Goal: Contribute content: Contribute content

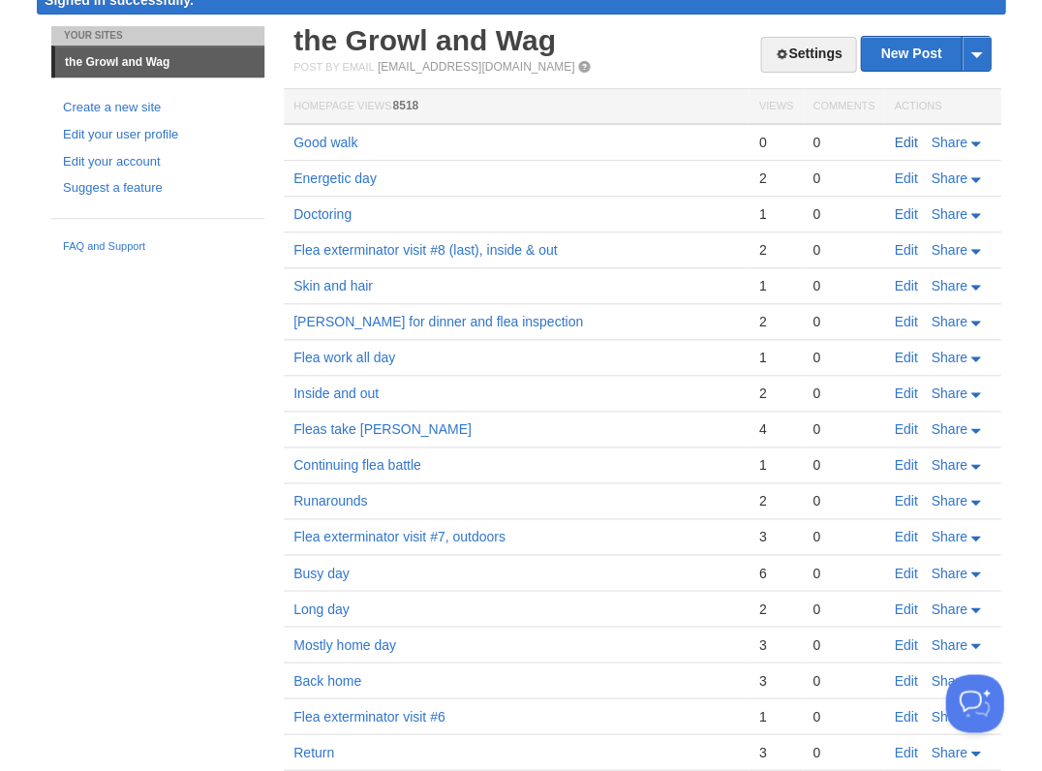
click at [903, 139] on link "Edit" at bounding box center [905, 142] width 23 height 15
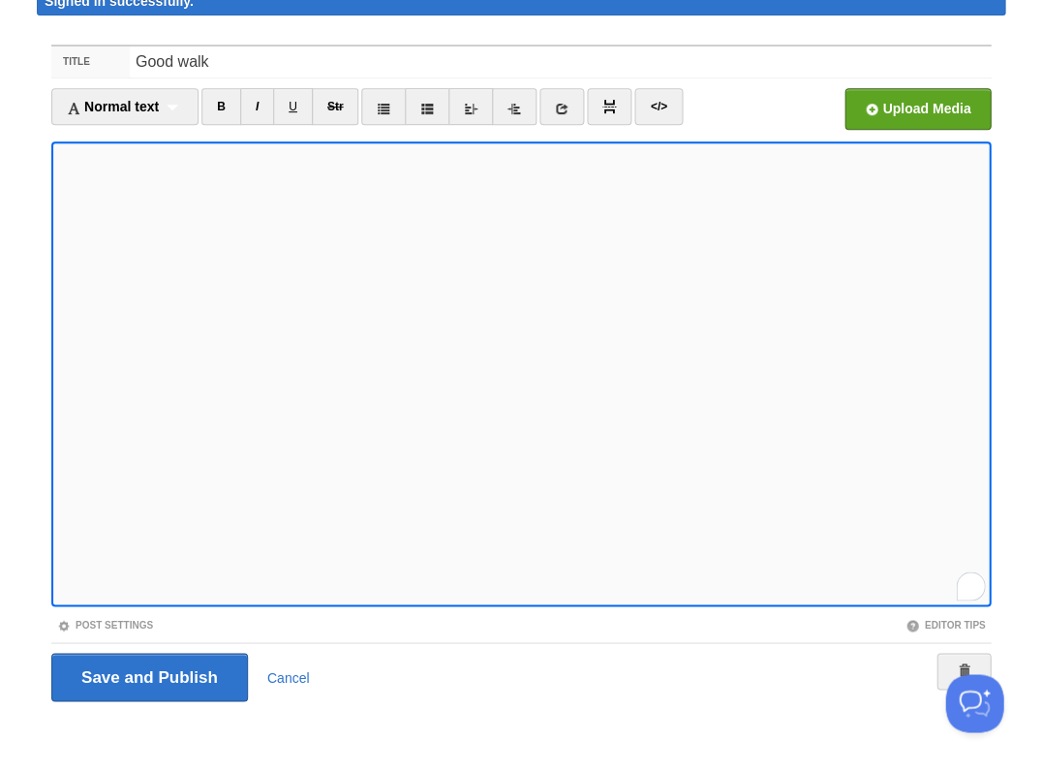
scroll to position [691, 0]
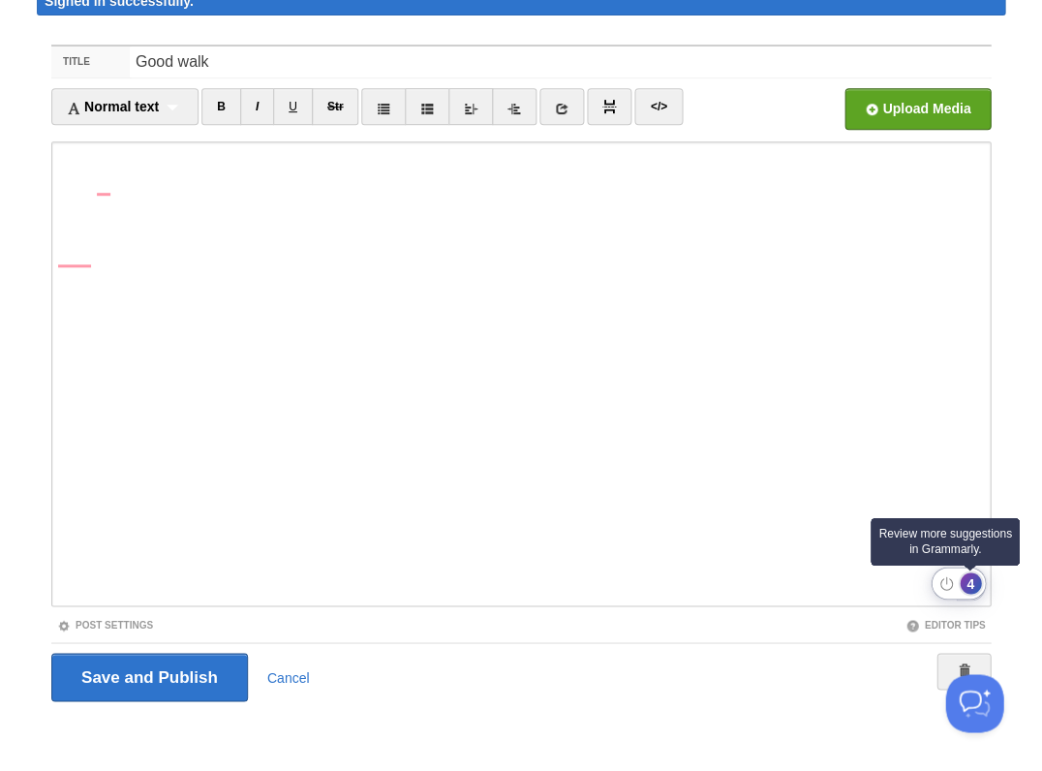
click at [966, 589] on div "4" at bounding box center [970, 582] width 21 height 21
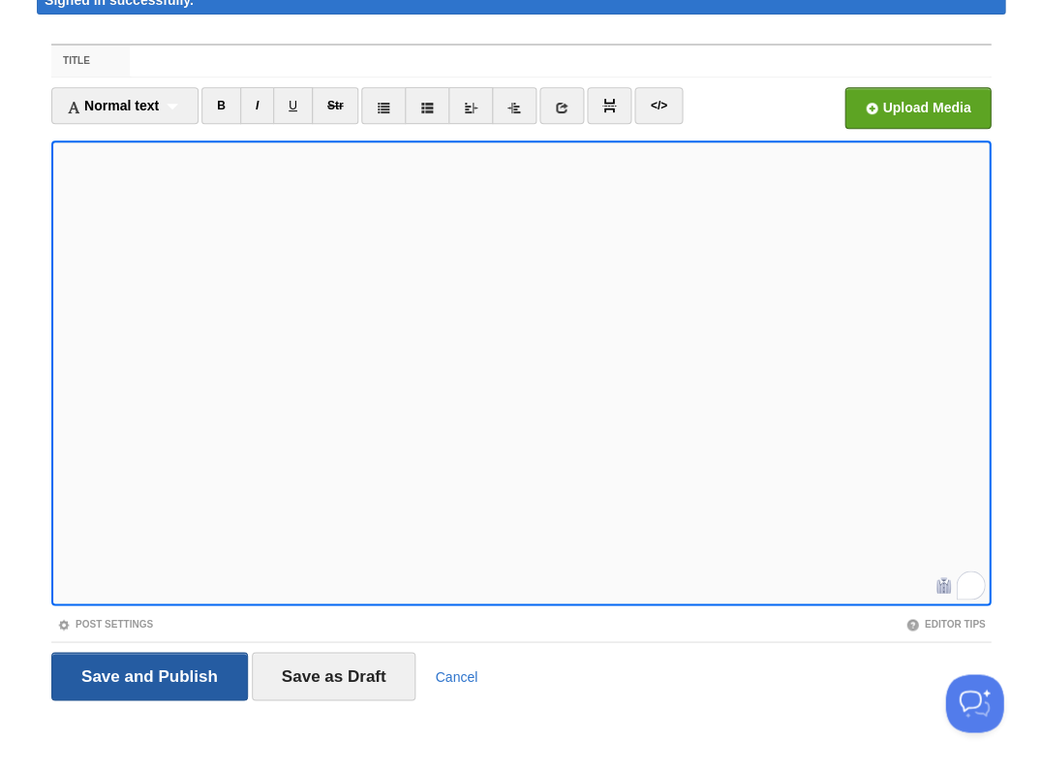
click at [147, 673] on input "Save and Publish" at bounding box center [149, 676] width 197 height 48
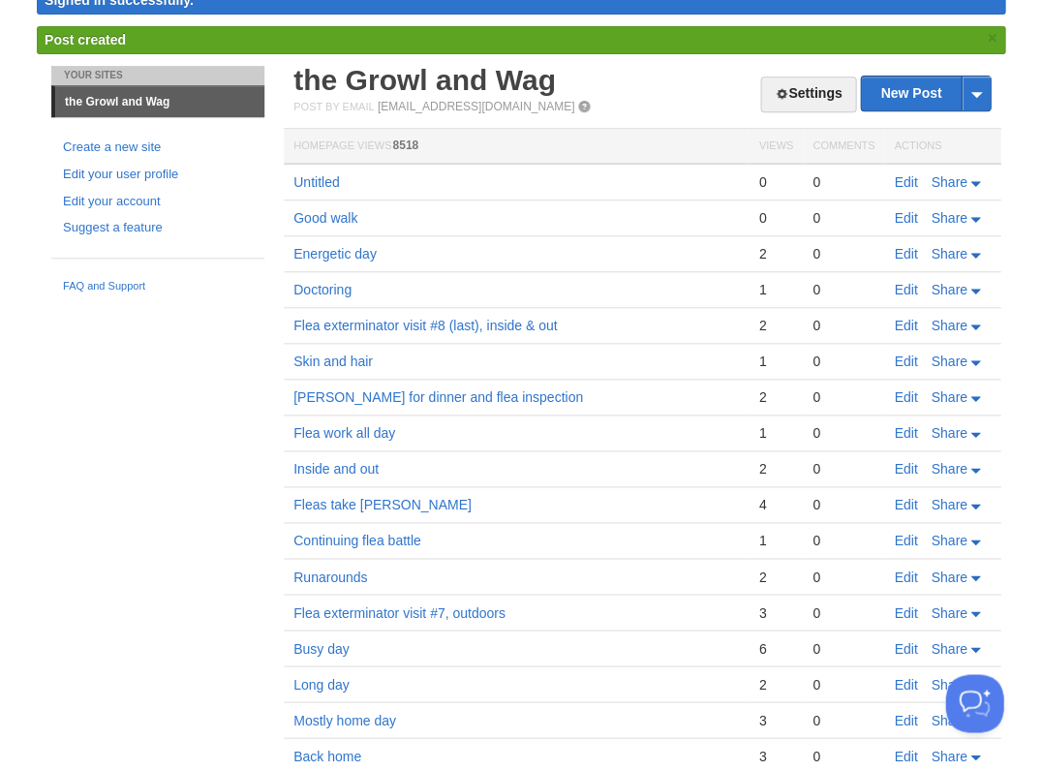
scroll to position [82, 0]
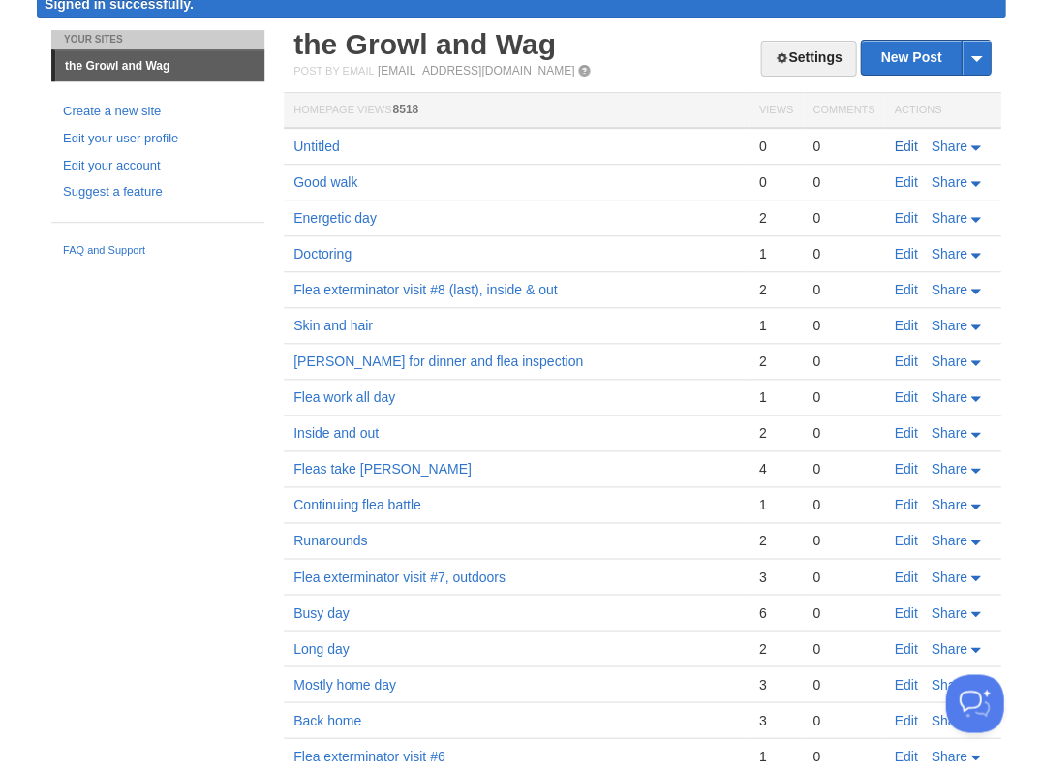
click at [911, 185] on link "Edit" at bounding box center [905, 181] width 23 height 15
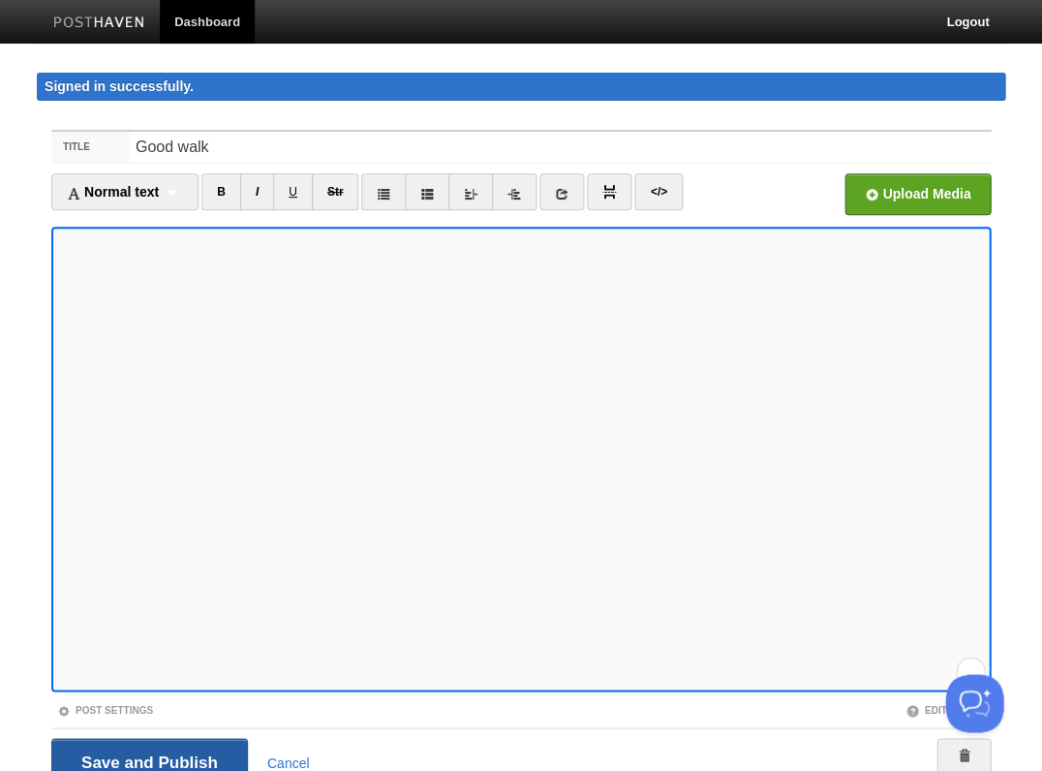
click at [147, 759] on input "Save and Publish" at bounding box center [149, 762] width 197 height 48
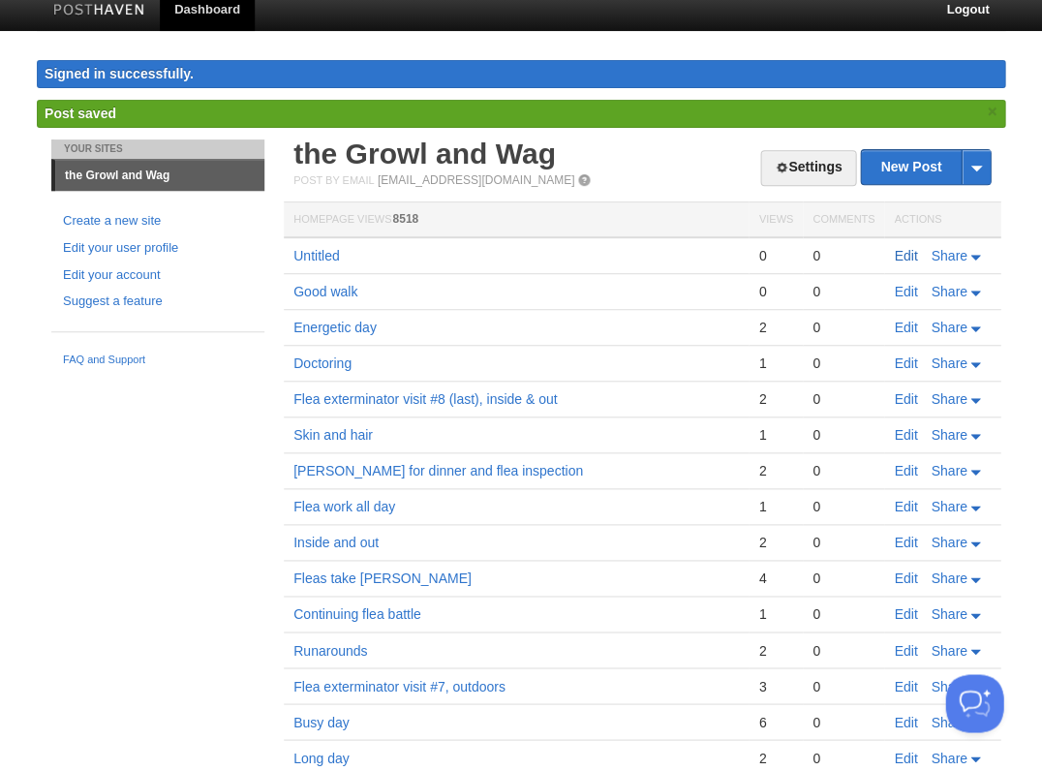
click at [903, 251] on link "Edit" at bounding box center [905, 255] width 23 height 15
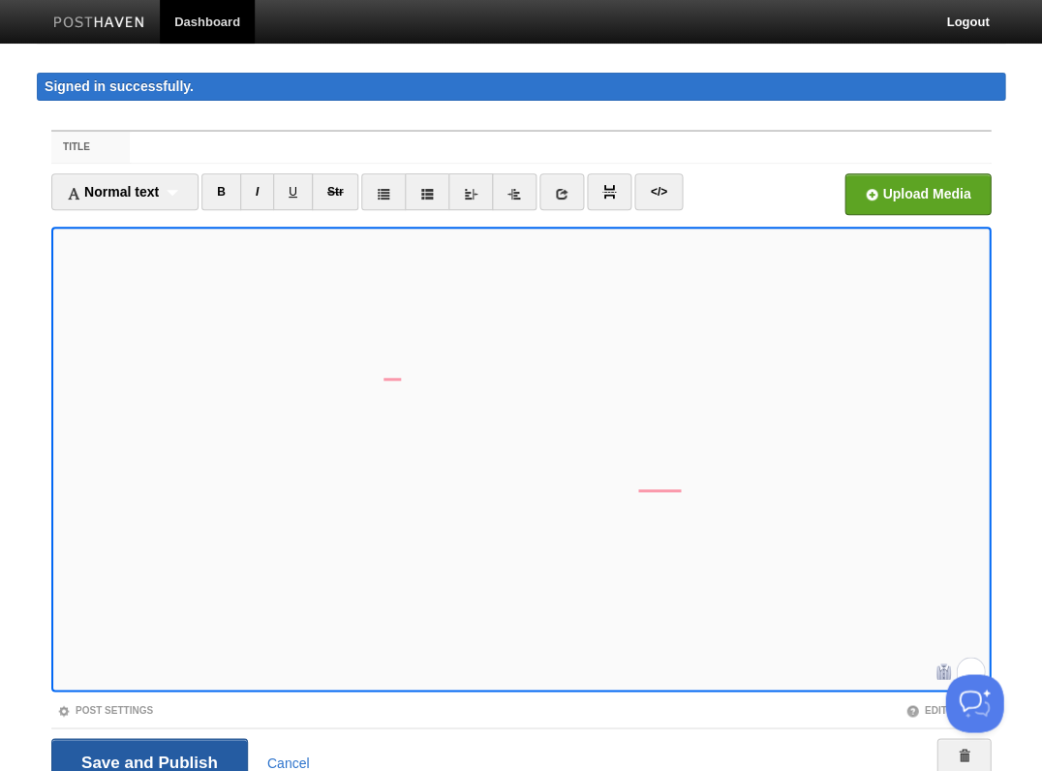
click at [147, 759] on input "Save and Publish" at bounding box center [149, 762] width 197 height 48
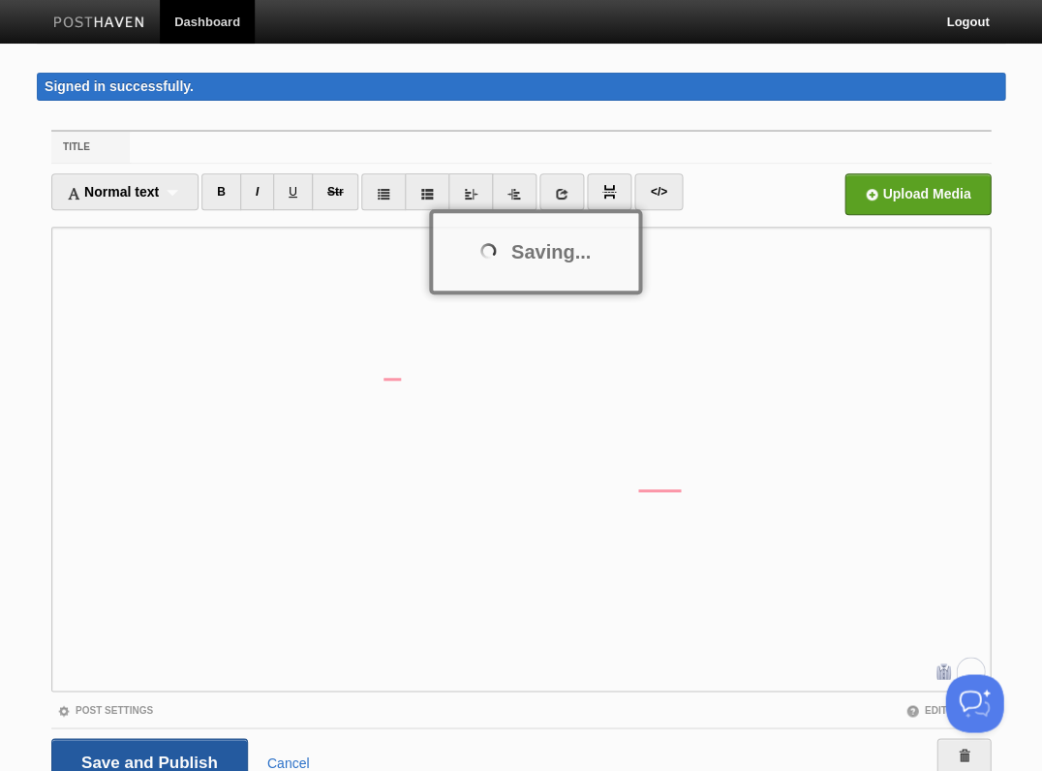
scroll to position [13, 0]
